Goal: Task Accomplishment & Management: Manage account settings

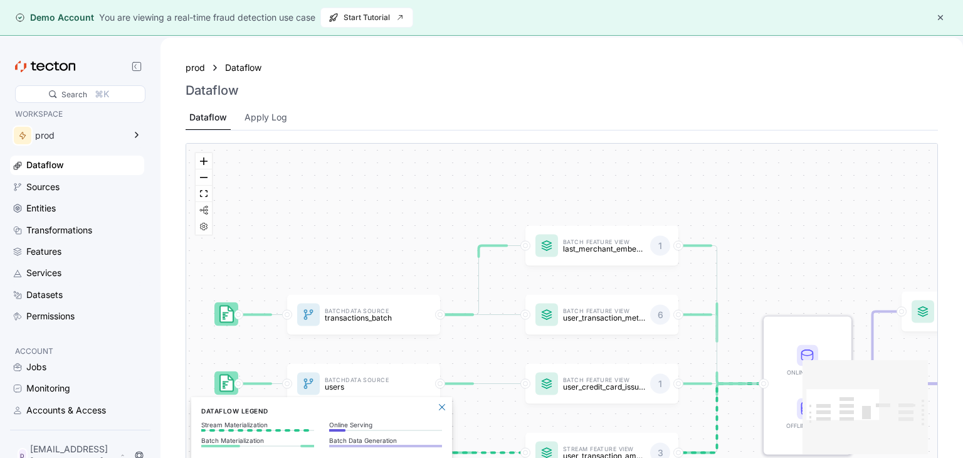
drag, startPoint x: 446, startPoint y: 290, endPoint x: 443, endPoint y: 300, distance: 10.5
click at [443, 300] on div "Batch Data Source transactions_batch Stream Data Source transactions_stream Bat…" at bounding box center [561, 304] width 751 height 320
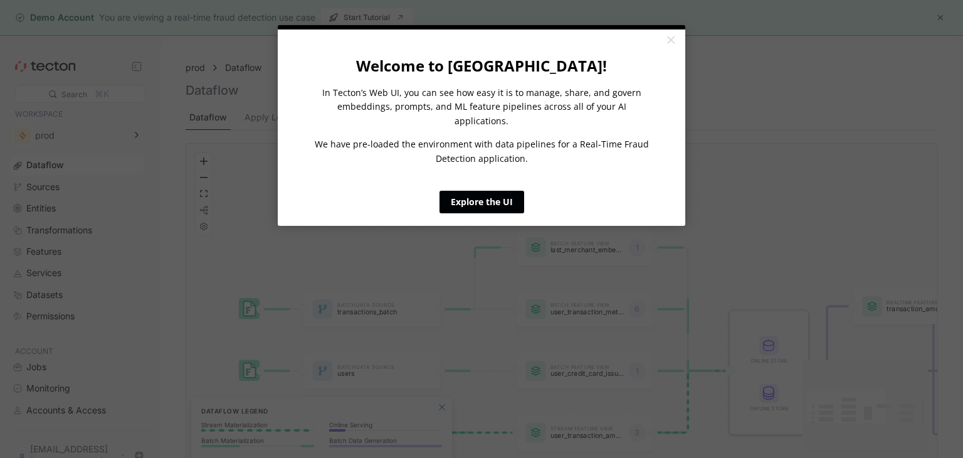
click at [479, 191] on link "Explore the UI" at bounding box center [481, 202] width 85 height 23
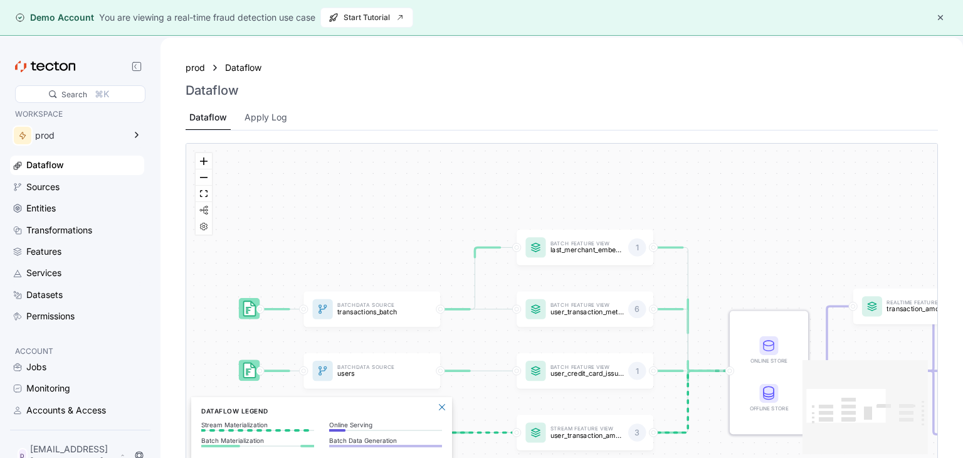
click at [479, 191] on div "Batch Data Source transactions_batch Stream Data Source transactions_stream Bat…" at bounding box center [561, 304] width 751 height 320
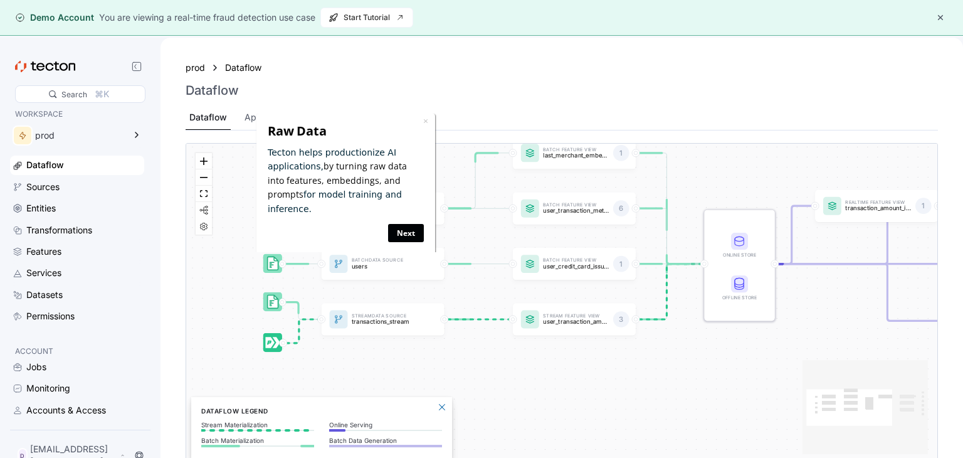
click at [401, 224] on link "Next" at bounding box center [405, 233] width 36 height 18
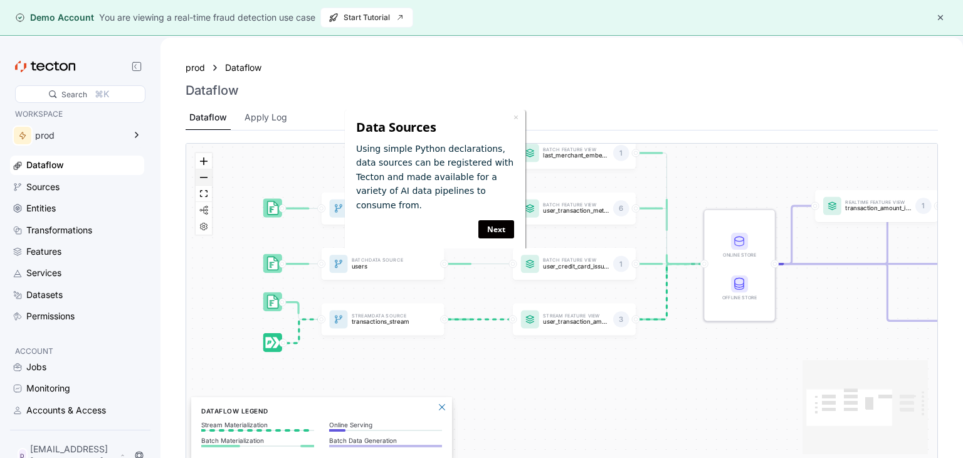
click at [206, 181] on button "zoom out" at bounding box center [204, 177] width 16 height 16
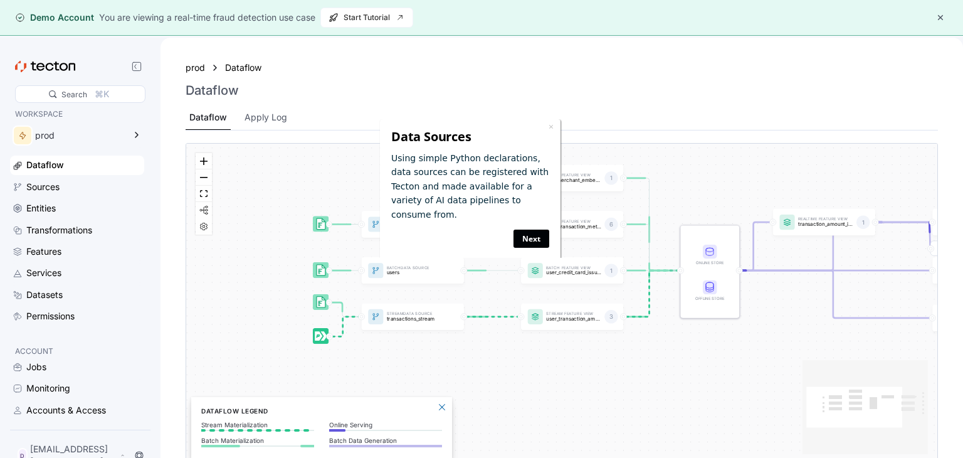
click at [529, 229] on link "Next" at bounding box center [531, 238] width 36 height 18
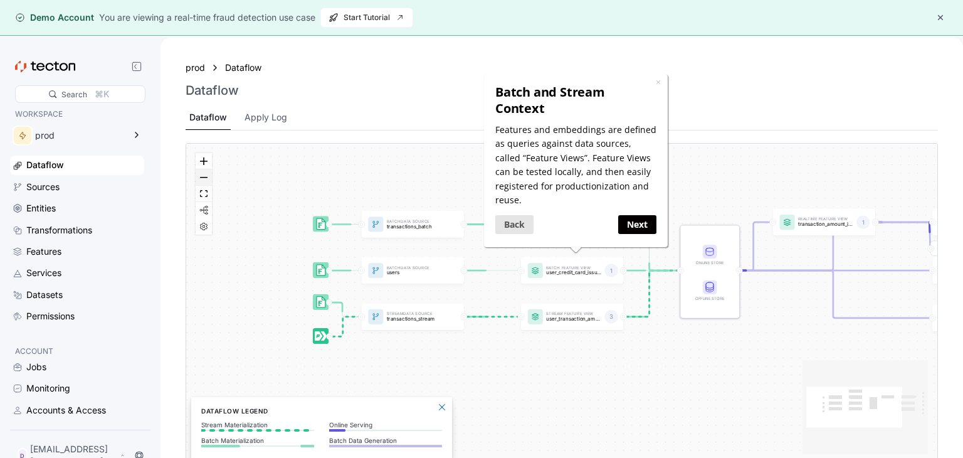
click at [201, 180] on button "zoom out" at bounding box center [204, 177] width 16 height 16
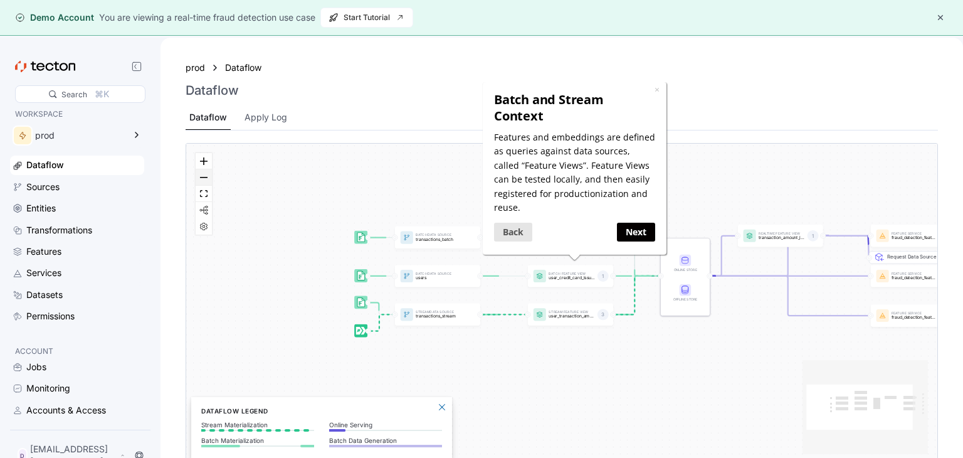
click at [201, 180] on button "zoom out" at bounding box center [204, 177] width 16 height 16
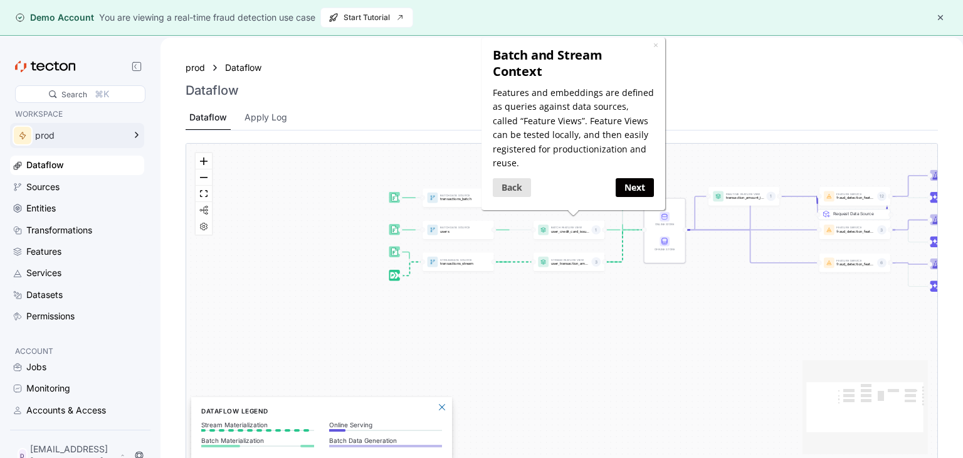
click at [102, 135] on div "prod" at bounding box center [79, 135] width 89 height 9
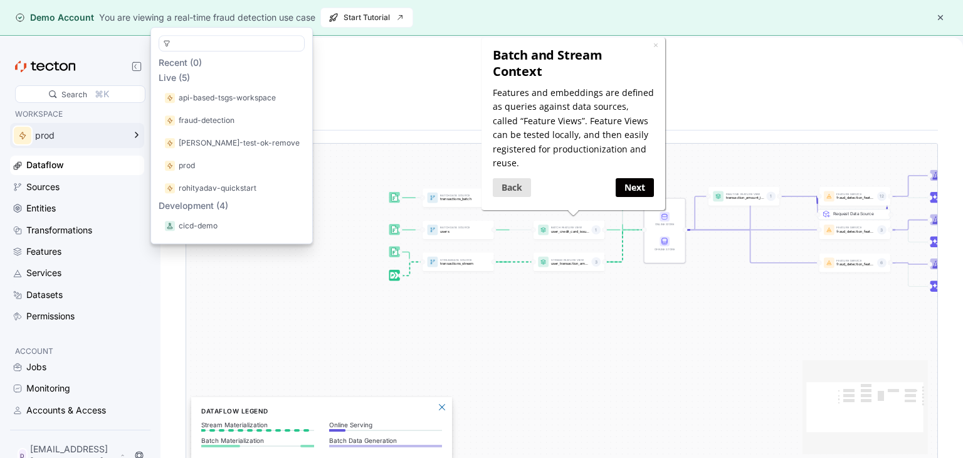
click at [113, 134] on div "prod" at bounding box center [79, 135] width 89 height 9
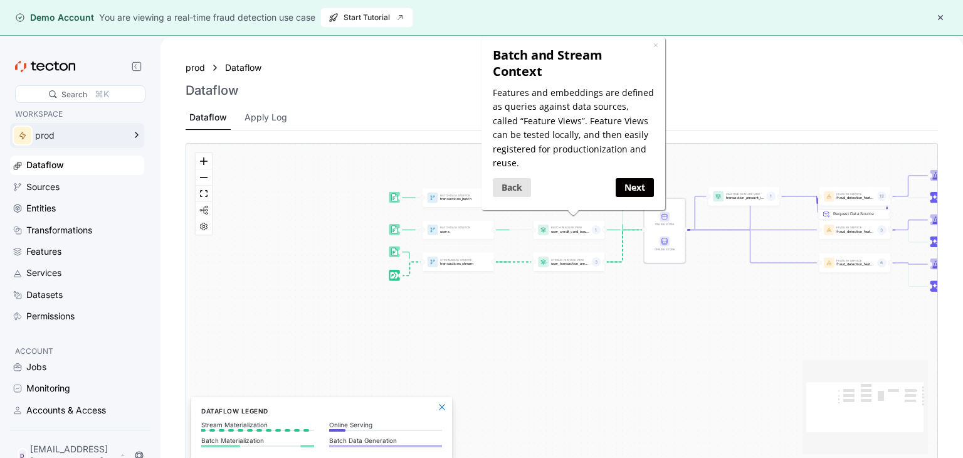
click at [113, 134] on div "prod" at bounding box center [79, 135] width 89 height 9
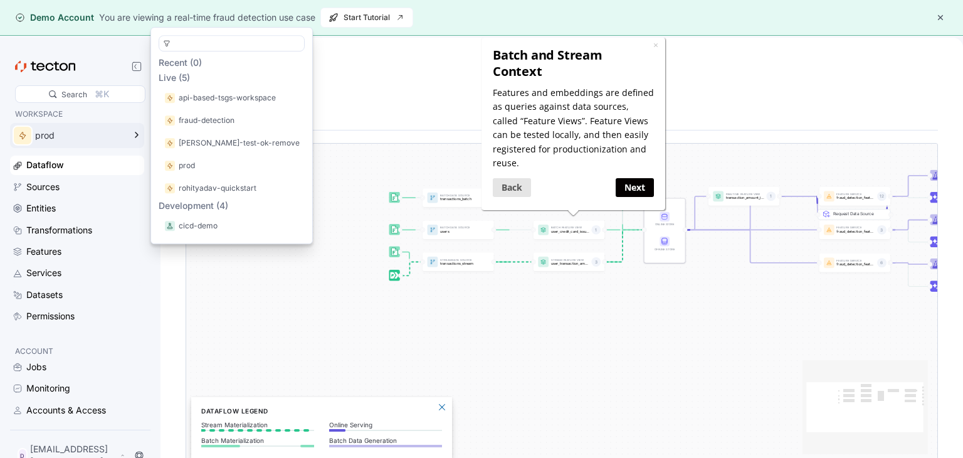
click at [113, 134] on div "prod" at bounding box center [79, 135] width 89 height 9
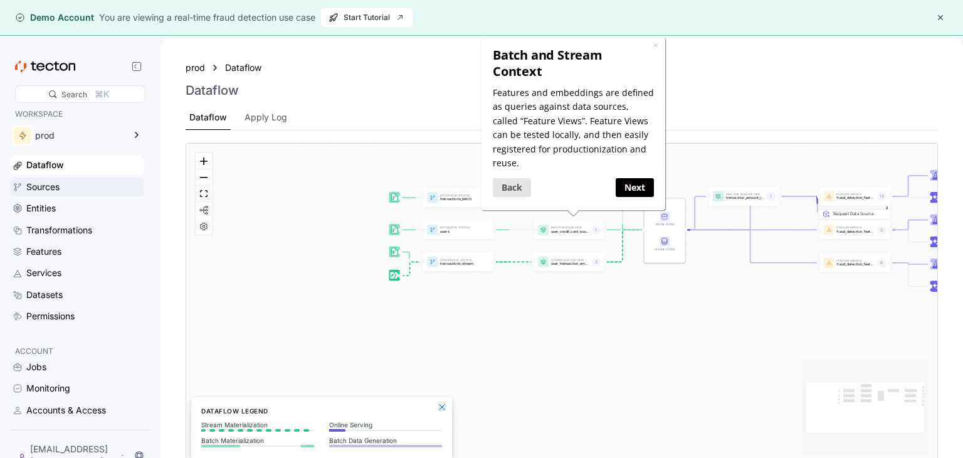
click at [73, 182] on div "Sources" at bounding box center [83, 187] width 115 height 14
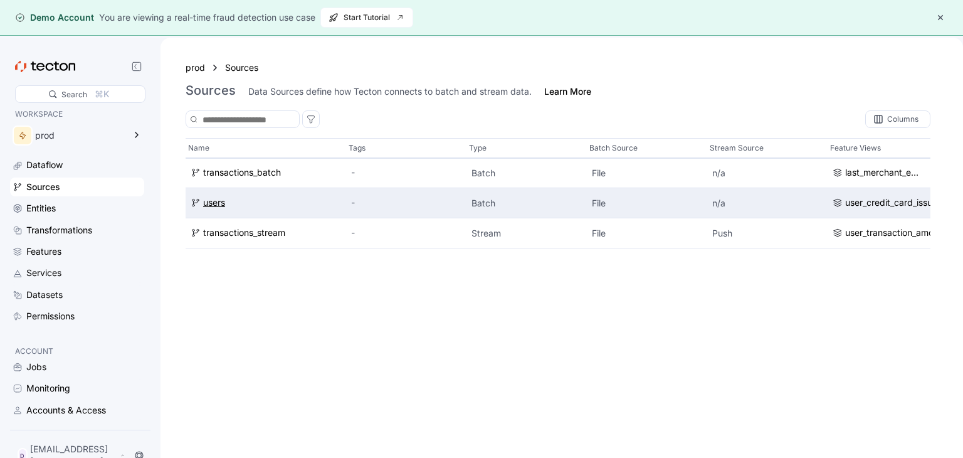
click at [207, 202] on div "users" at bounding box center [214, 203] width 22 height 14
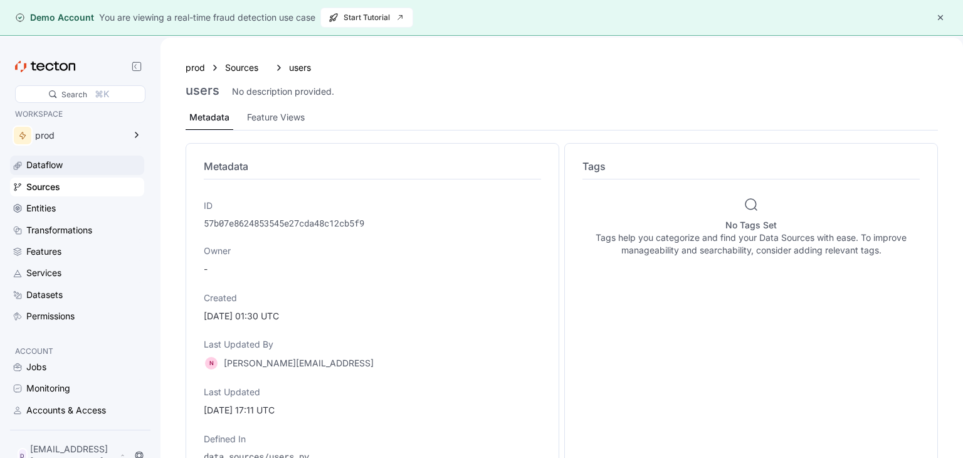
click at [50, 169] on div "Dataflow" at bounding box center [44, 165] width 36 height 14
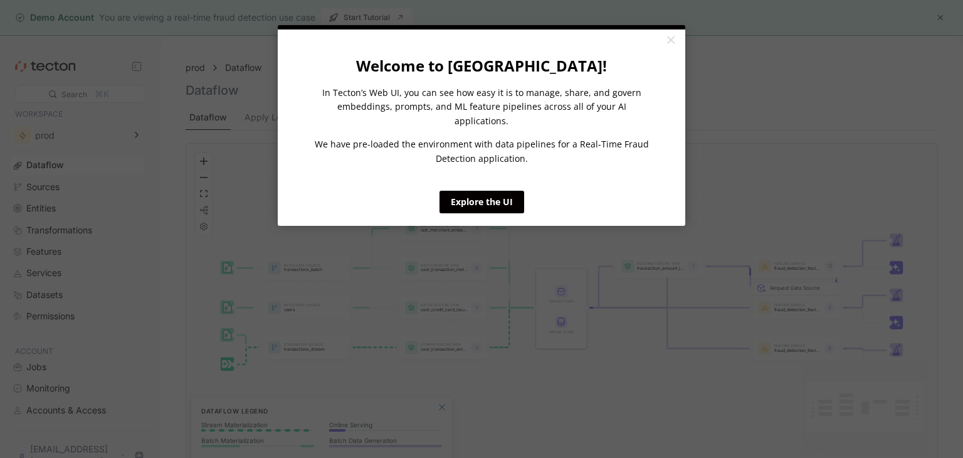
click appcues "× Welcome to [GEOGRAPHIC_DATA]! In Tecton’s Web UI, you can see how easy it is …"
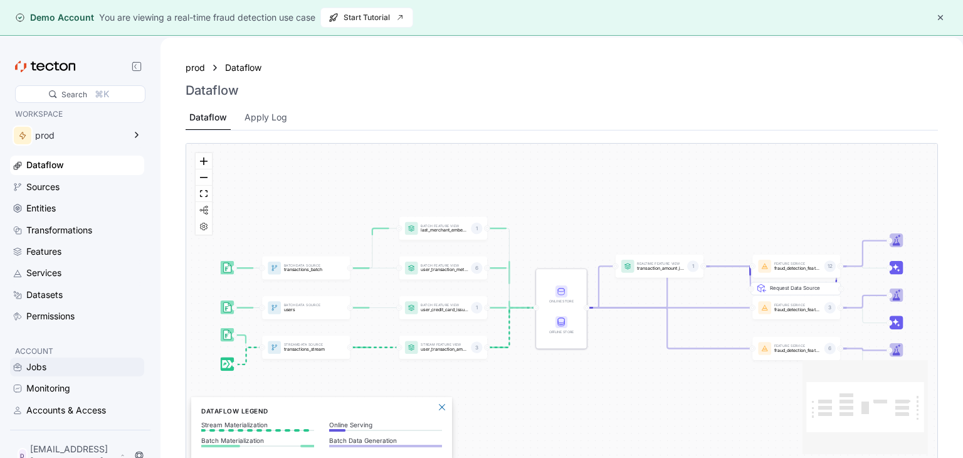
click at [29, 366] on div "Jobs" at bounding box center [36, 367] width 20 height 14
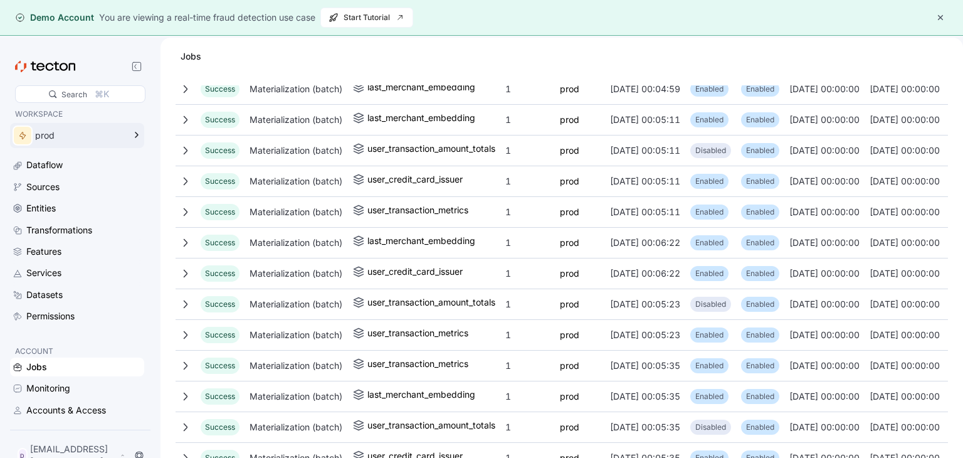
scroll to position [644, 0]
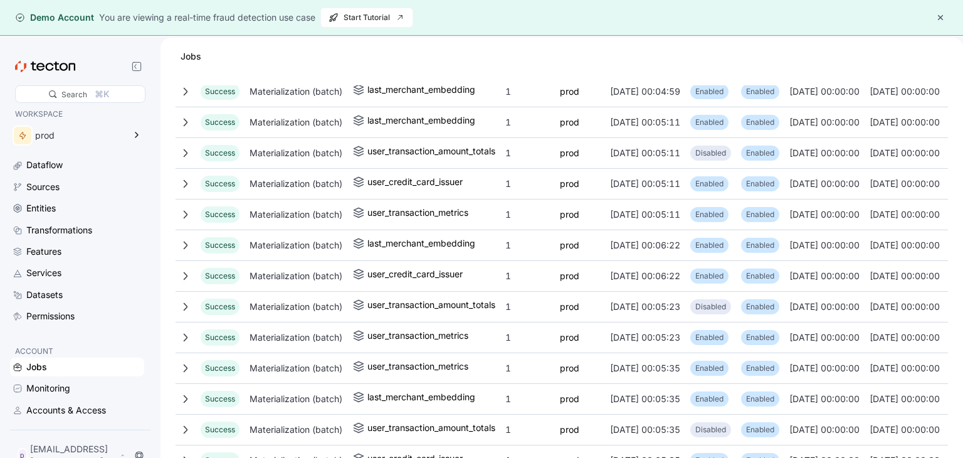
click at [58, 401] on div "Jobs Monitoring Accounts & Access" at bounding box center [77, 388] width 134 height 62
click at [58, 394] on div "Monitoring" at bounding box center [48, 388] width 44 height 14
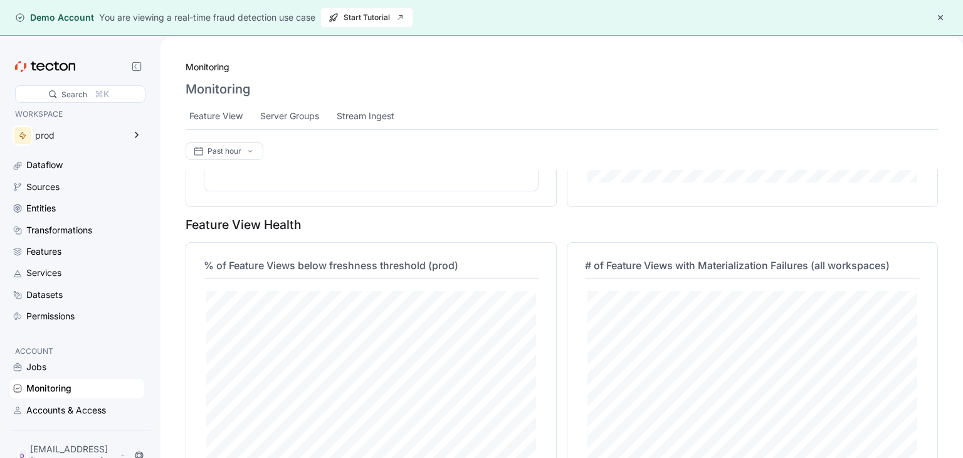
scroll to position [434, 0]
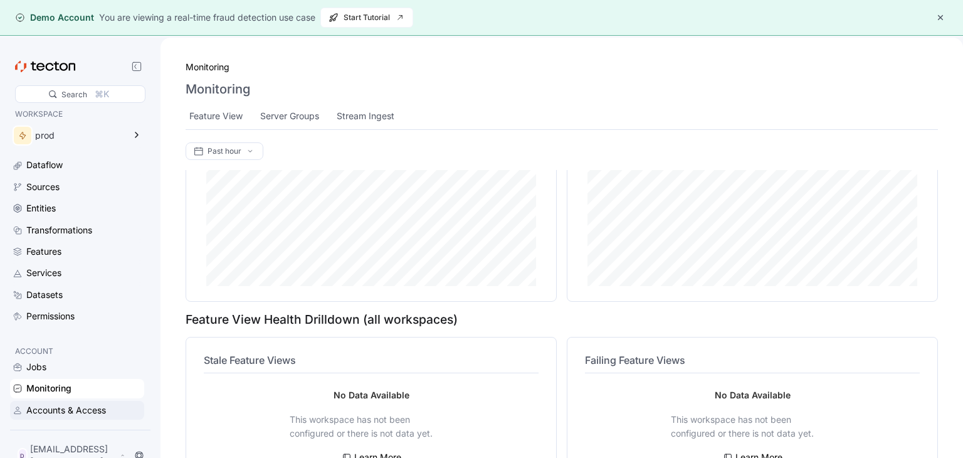
click at [91, 413] on div "Accounts & Access" at bounding box center [66, 410] width 80 height 14
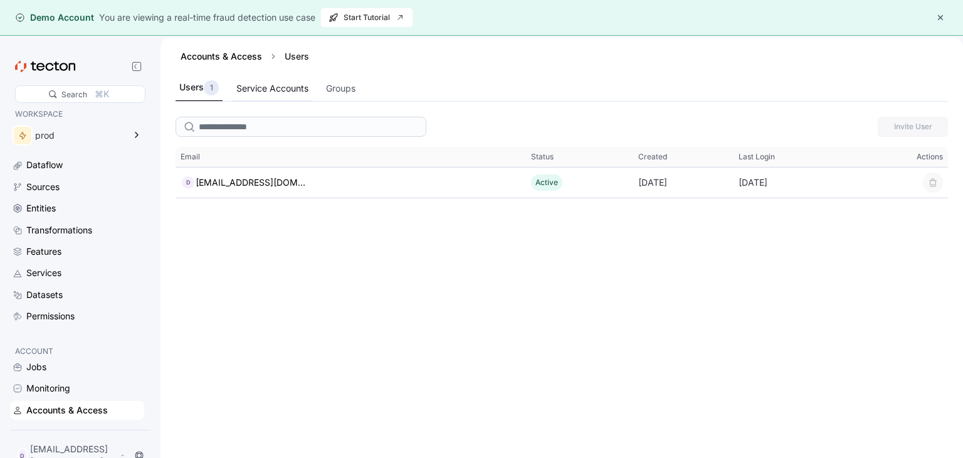
click at [312, 88] on div "Service Accounts" at bounding box center [273, 88] width 80 height 24
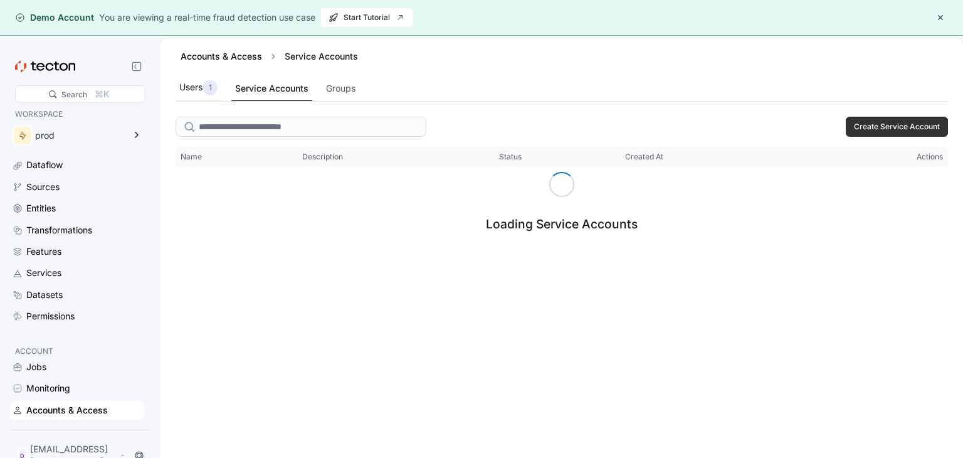
click at [191, 83] on div "Users 1" at bounding box center [198, 87] width 38 height 15
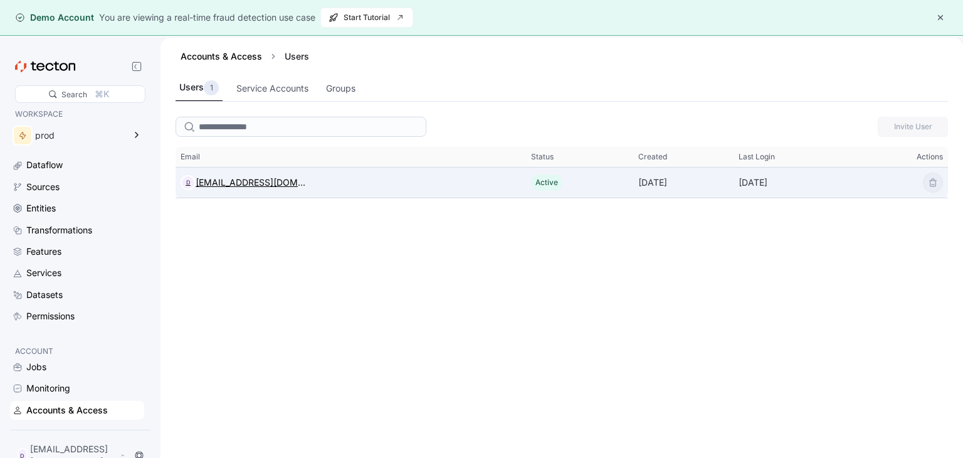
click at [228, 184] on div "[EMAIL_ADDRESS][DOMAIN_NAME]" at bounding box center [251, 182] width 110 height 15
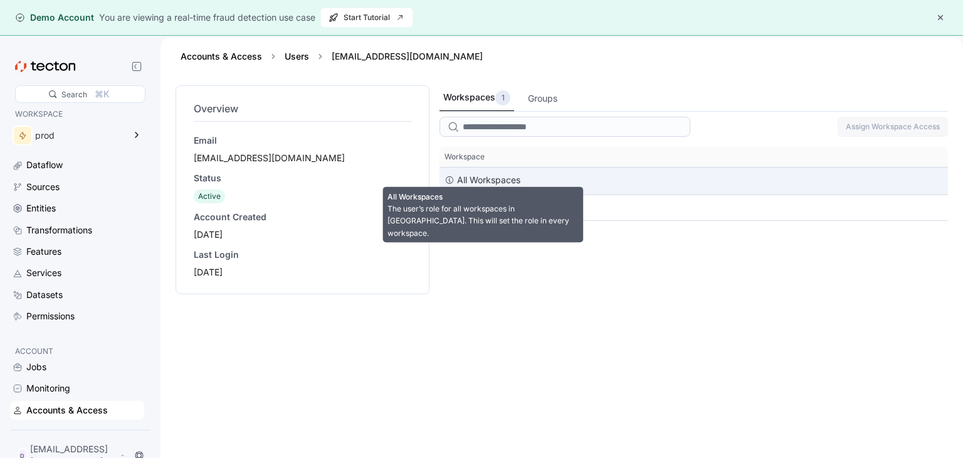
click at [456, 176] on div "All Workspaces" at bounding box center [482, 179] width 76 height 15
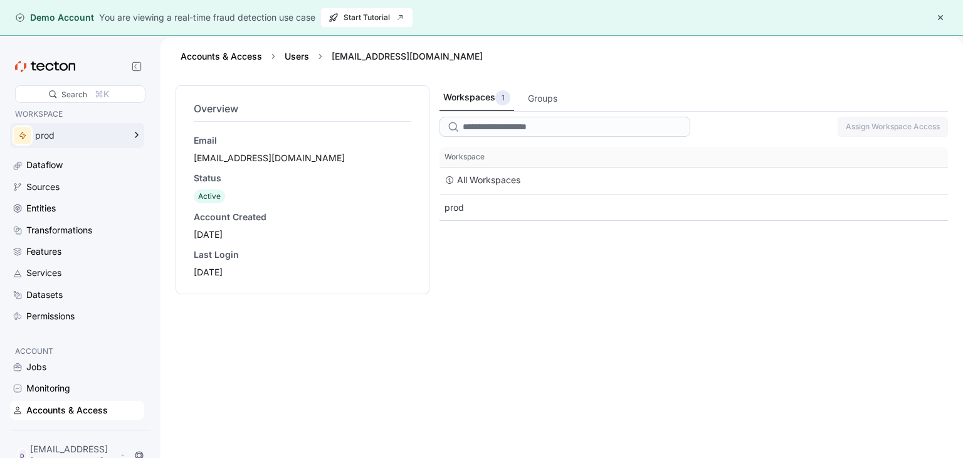
click at [70, 137] on div "prod" at bounding box center [79, 135] width 89 height 9
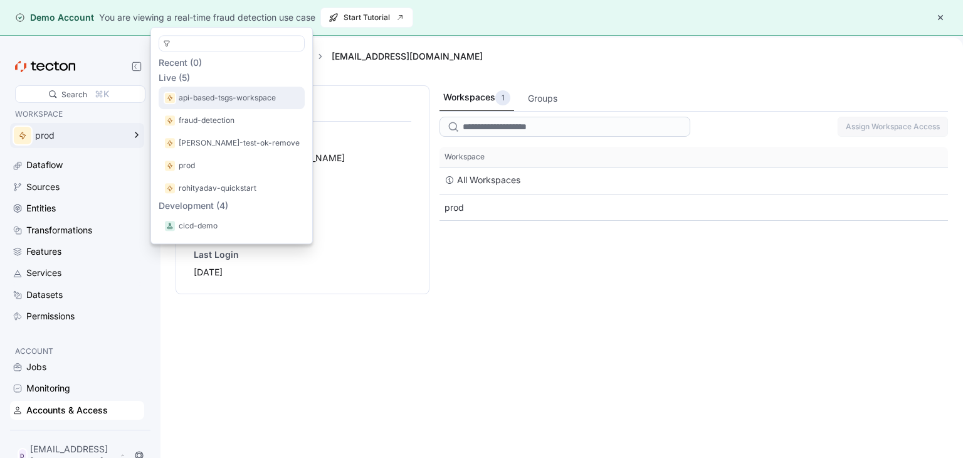
click at [211, 98] on p "api-based-tsgs-workspace" at bounding box center [227, 98] width 97 height 13
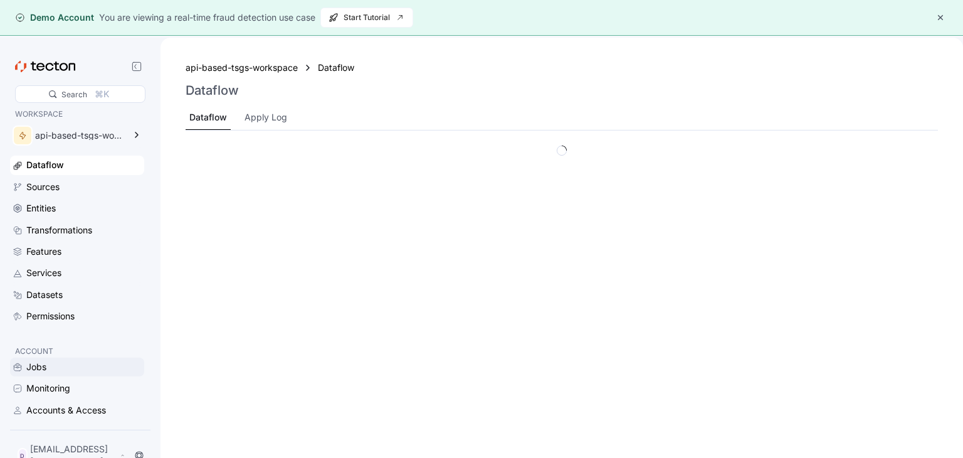
click at [51, 367] on div "Jobs" at bounding box center [83, 367] width 115 height 14
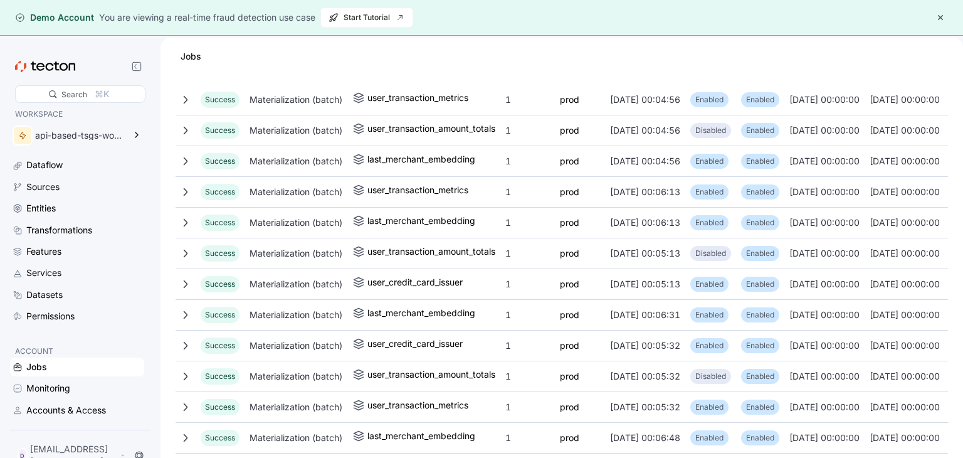
scroll to position [1231, 0]
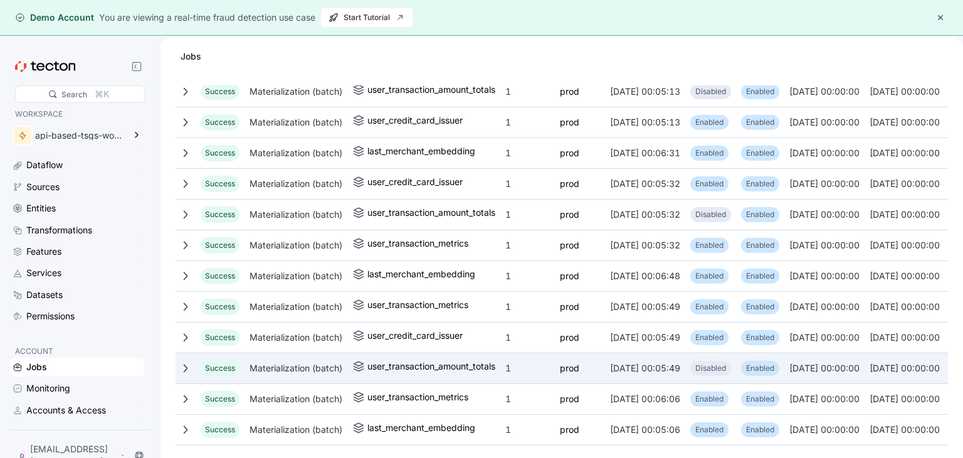
click at [345, 356] on div "Materialization (batch)" at bounding box center [295, 367] width 103 height 25
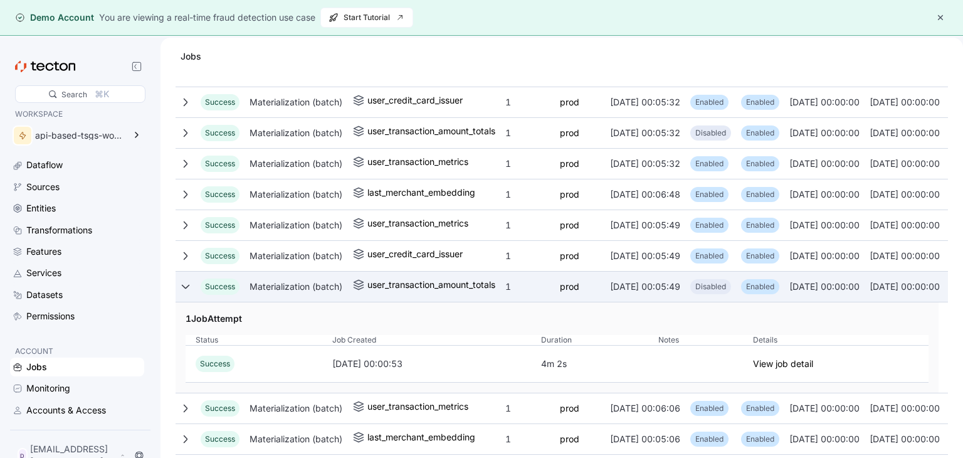
scroll to position [1310, 0]
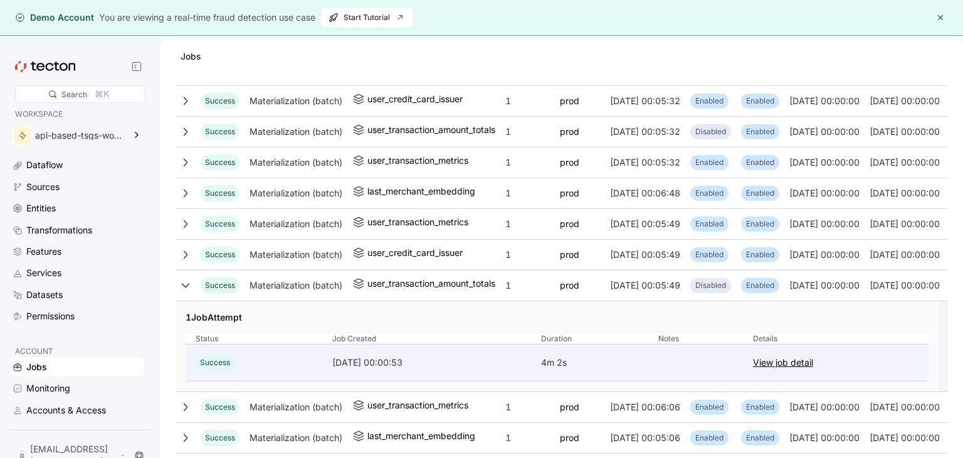
click at [813, 355] on link "View job detail" at bounding box center [783, 362] width 60 height 15
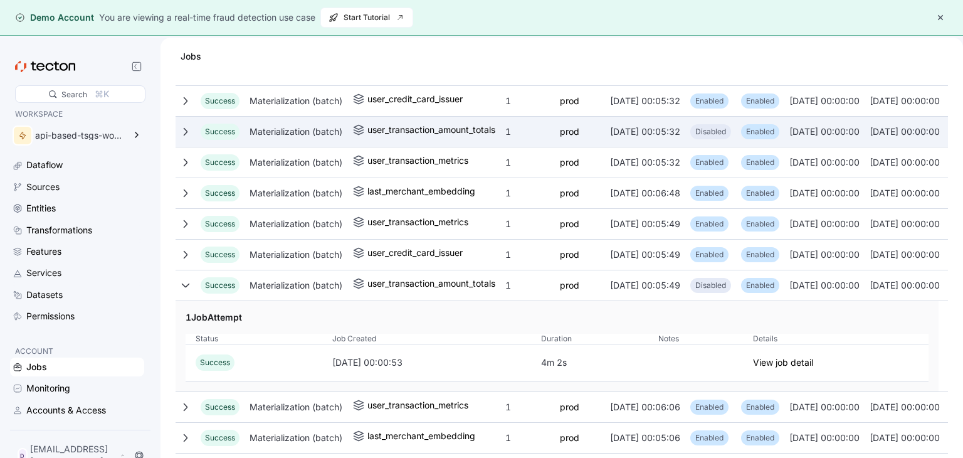
scroll to position [1321, 0]
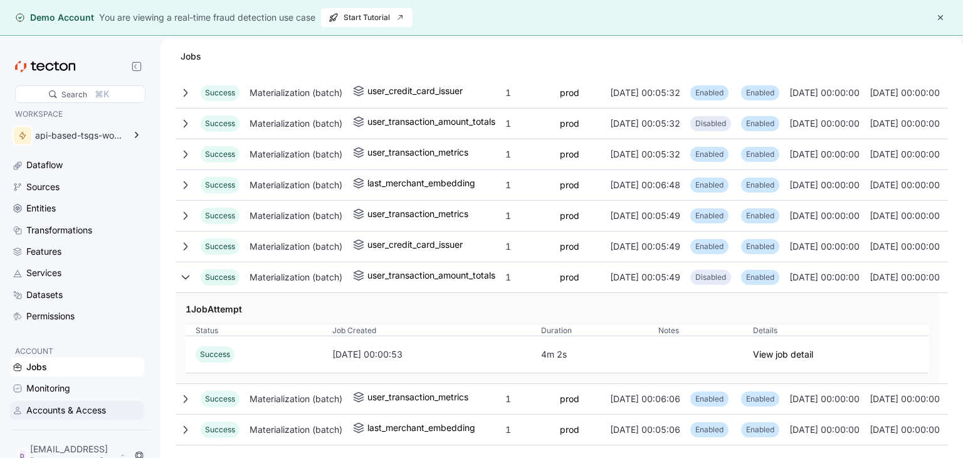
click at [80, 407] on div "Accounts & Access" at bounding box center [66, 410] width 80 height 14
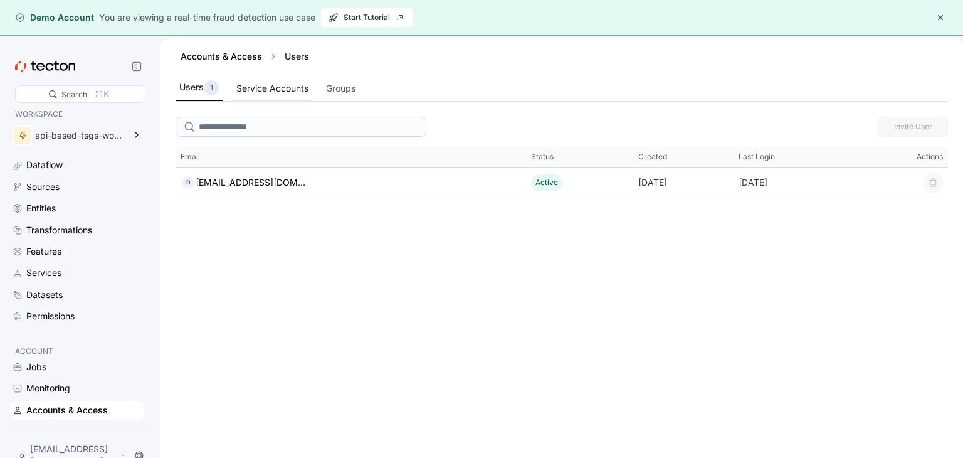
click at [284, 86] on div "Service Accounts" at bounding box center [272, 88] width 72 height 14
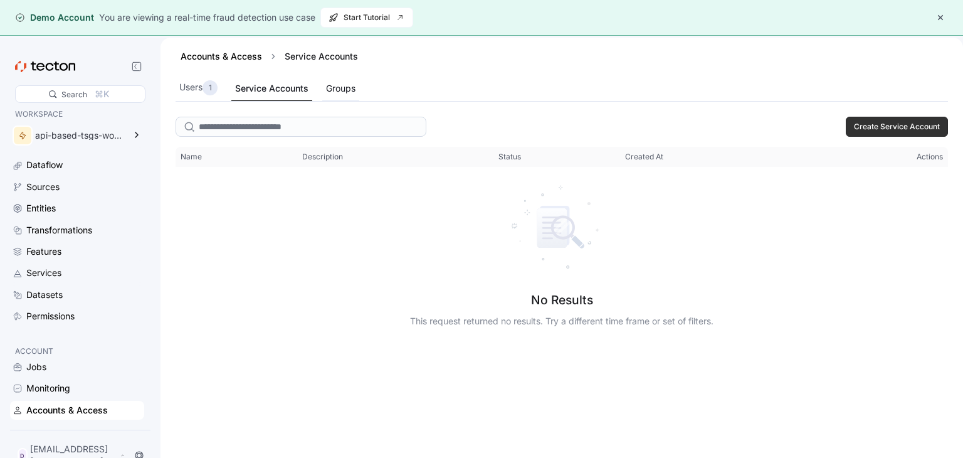
drag, startPoint x: 323, startPoint y: 88, endPoint x: 330, endPoint y: 90, distance: 7.1
click at [330, 90] on div "Users 1 Service Accounts Groups" at bounding box center [562, 88] width 772 height 26
click at [330, 90] on div "Groups" at bounding box center [340, 88] width 29 height 14
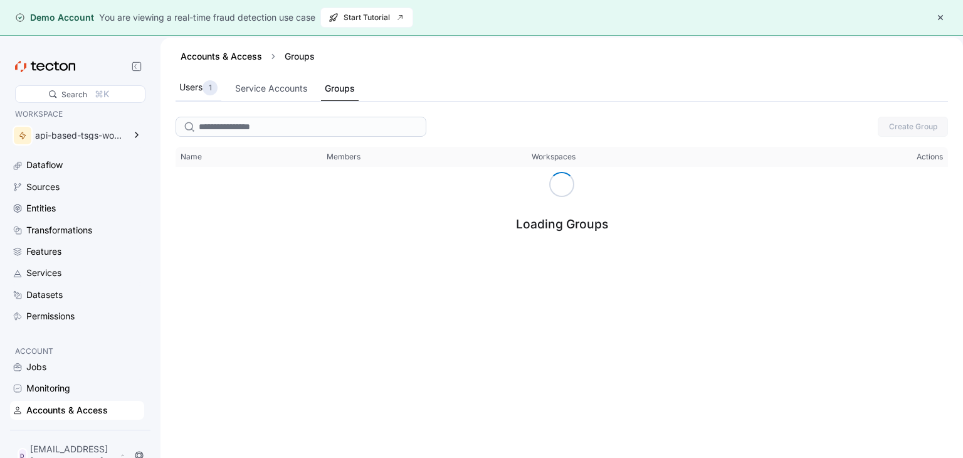
click at [208, 88] on div "1" at bounding box center [209, 87] width 15 height 15
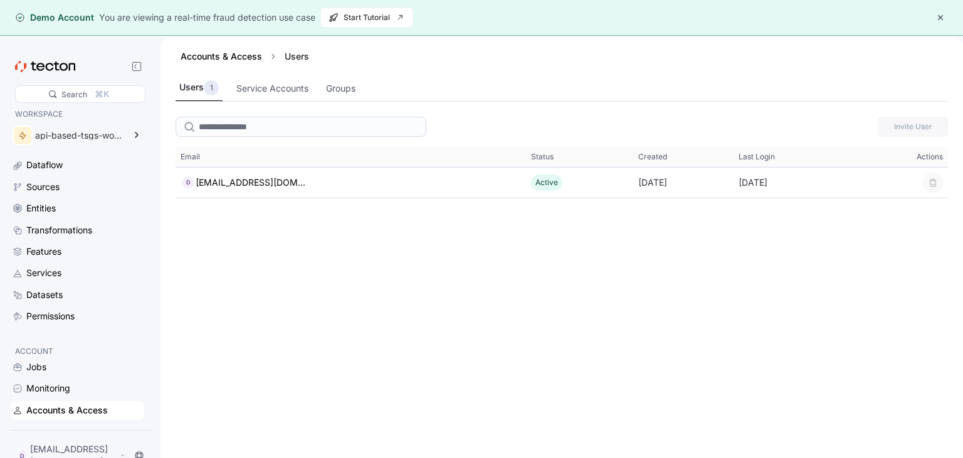
click at [722, 269] on div "Invite User This table contains 1 rows. Email Status Created Last Login Actions…" at bounding box center [561, 304] width 802 height 384
click at [256, 82] on div "Service Accounts" at bounding box center [272, 88] width 72 height 14
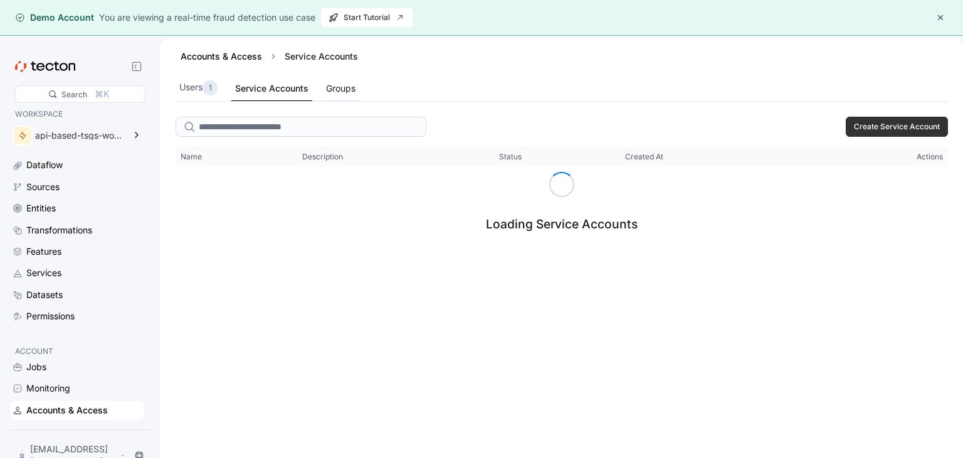
click at [346, 87] on div "Groups" at bounding box center [340, 88] width 29 height 14
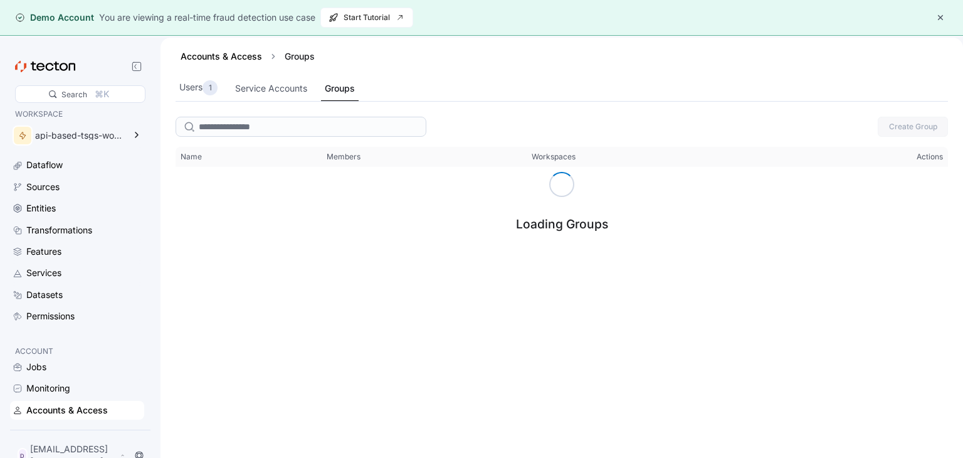
click at [78, 406] on div "Accounts & Access" at bounding box center [66, 410] width 81 height 14
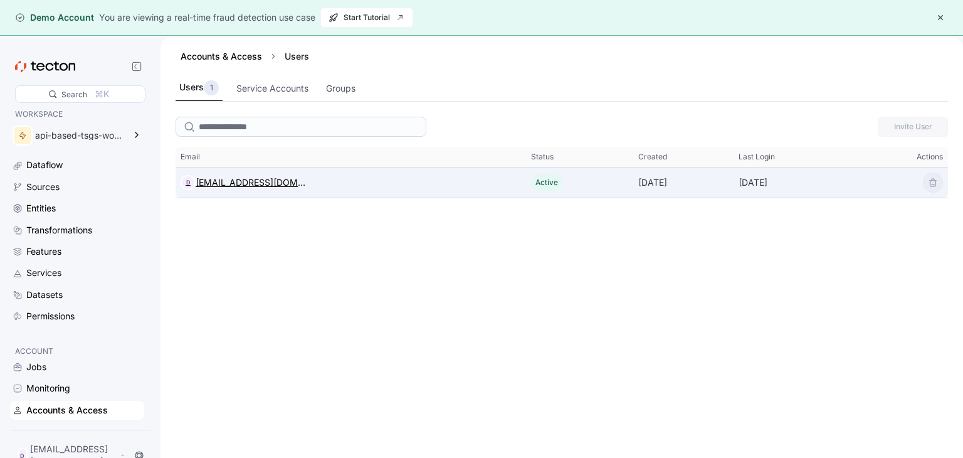
click at [300, 186] on div "[EMAIL_ADDRESS][DOMAIN_NAME]" at bounding box center [251, 182] width 110 height 15
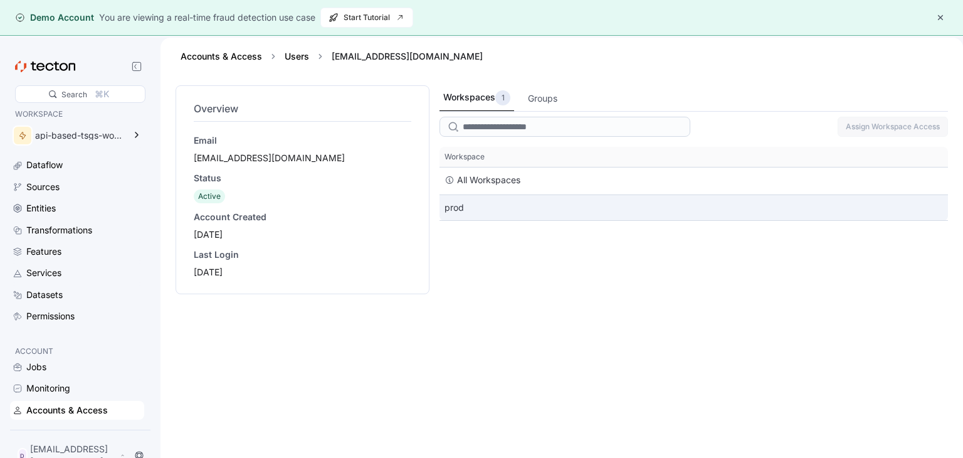
click at [448, 208] on div "prod" at bounding box center [693, 207] width 508 height 25
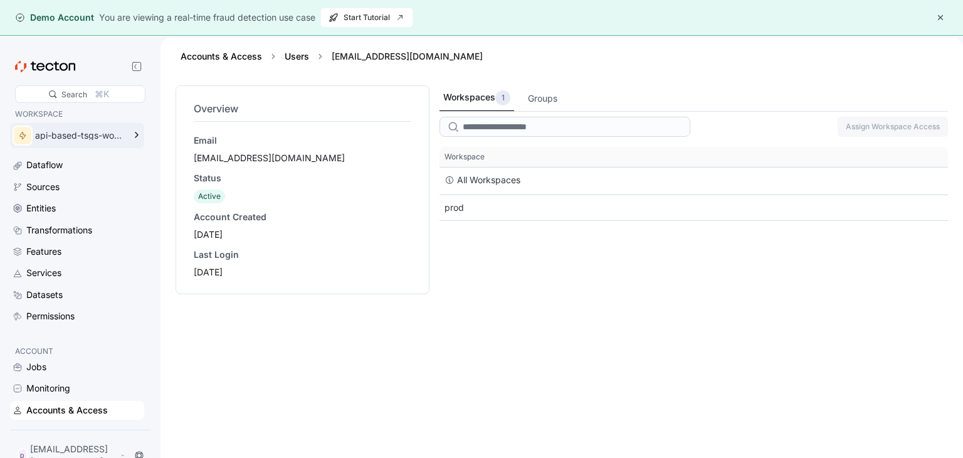
click at [56, 137] on div "api-based-tsgs-workspace" at bounding box center [79, 135] width 89 height 9
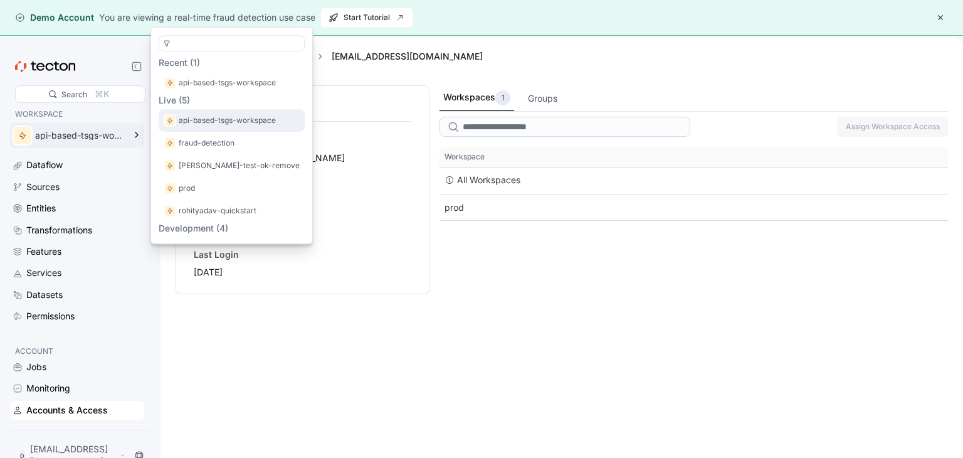
click at [212, 124] on p "api-based-tsgs-workspace" at bounding box center [227, 120] width 97 height 13
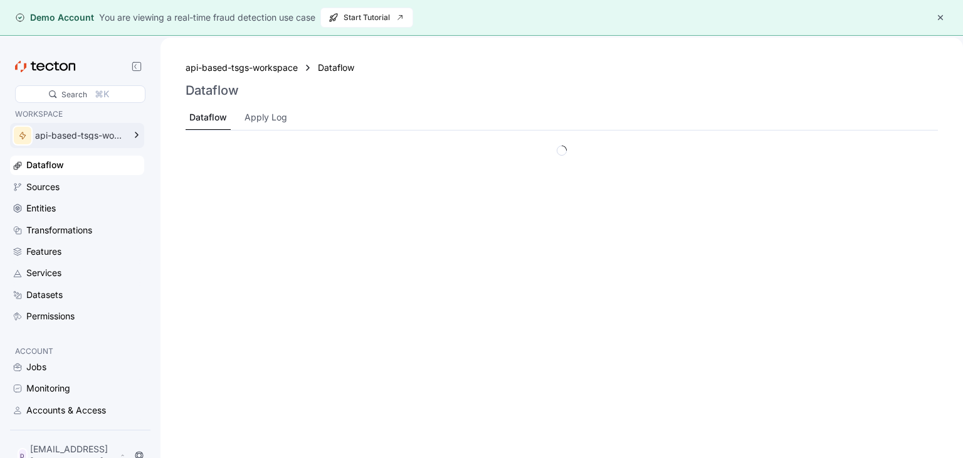
click at [60, 131] on div "api-based-tsgs-workspace" at bounding box center [79, 135] width 89 height 9
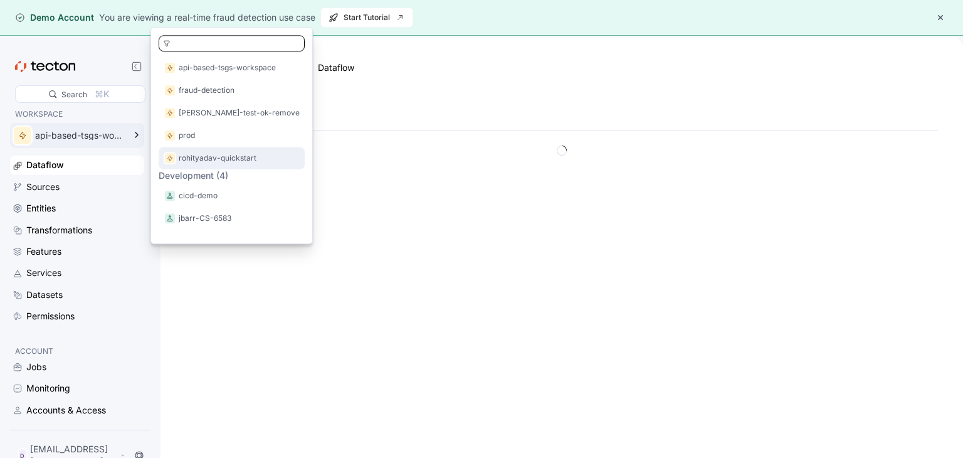
scroll to position [91, 0]
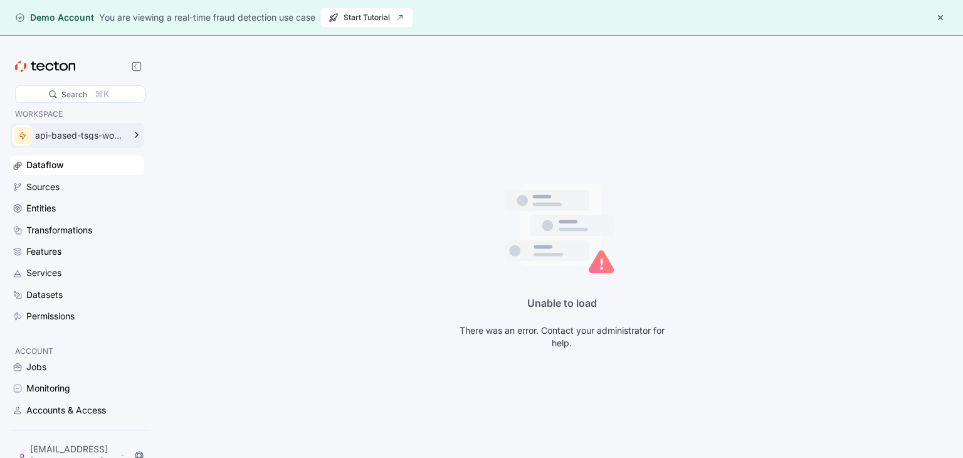
click at [58, 402] on div "Jobs Monitoring Accounts & Access" at bounding box center [77, 388] width 134 height 62
click at [58, 395] on div "Monitoring" at bounding box center [48, 388] width 44 height 14
click at [65, 407] on div "Accounts & Access" at bounding box center [66, 410] width 80 height 14
